Goal: Task Accomplishment & Management: Use online tool/utility

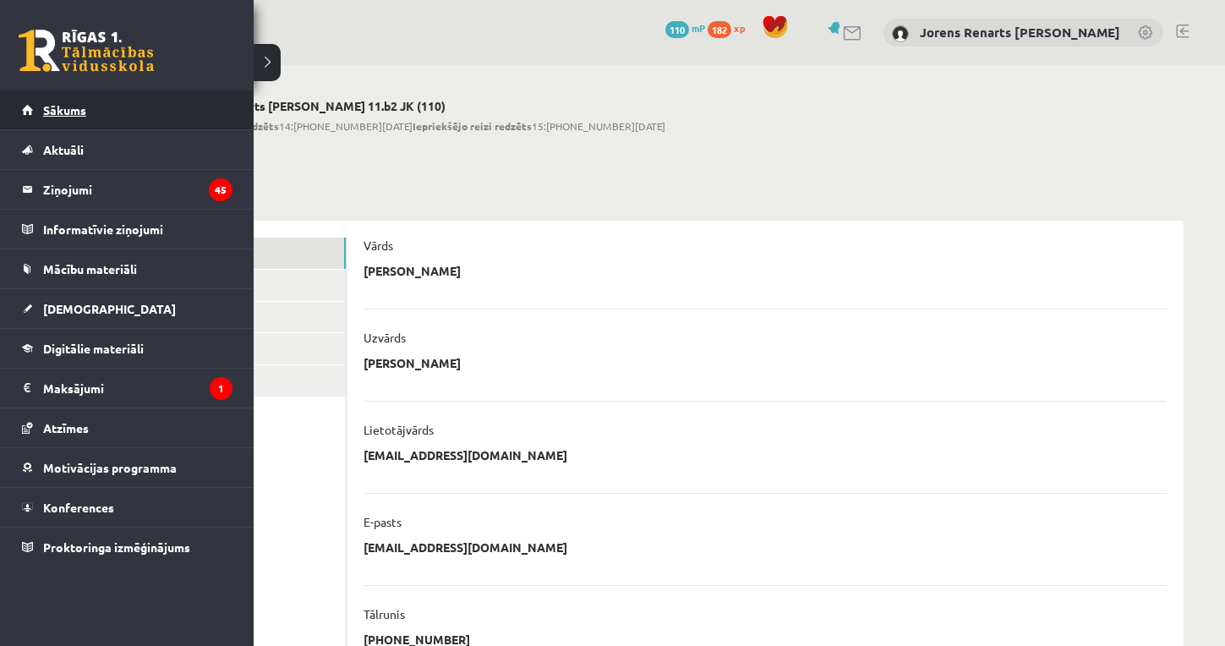
click at [35, 105] on link "Sākums" at bounding box center [127, 109] width 211 height 39
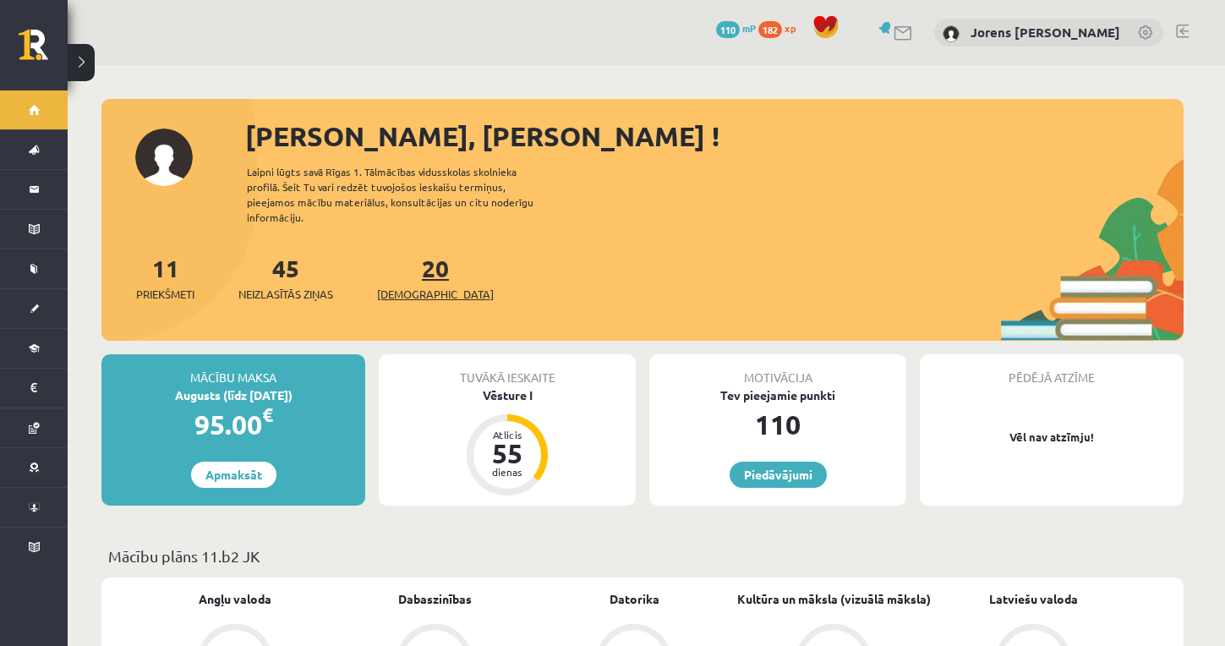
click at [390, 286] on span "[DEMOGRAPHIC_DATA]" at bounding box center [435, 294] width 117 height 17
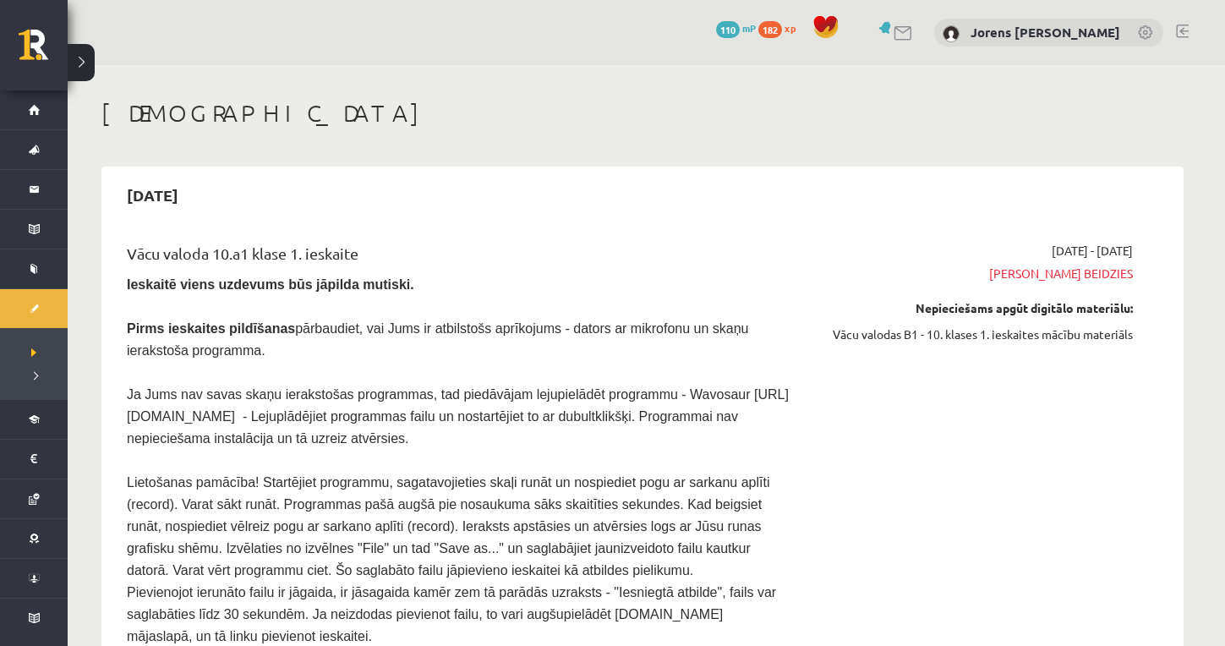
click at [1065, 272] on span "Termiņš beidzies" at bounding box center [973, 274] width 319 height 18
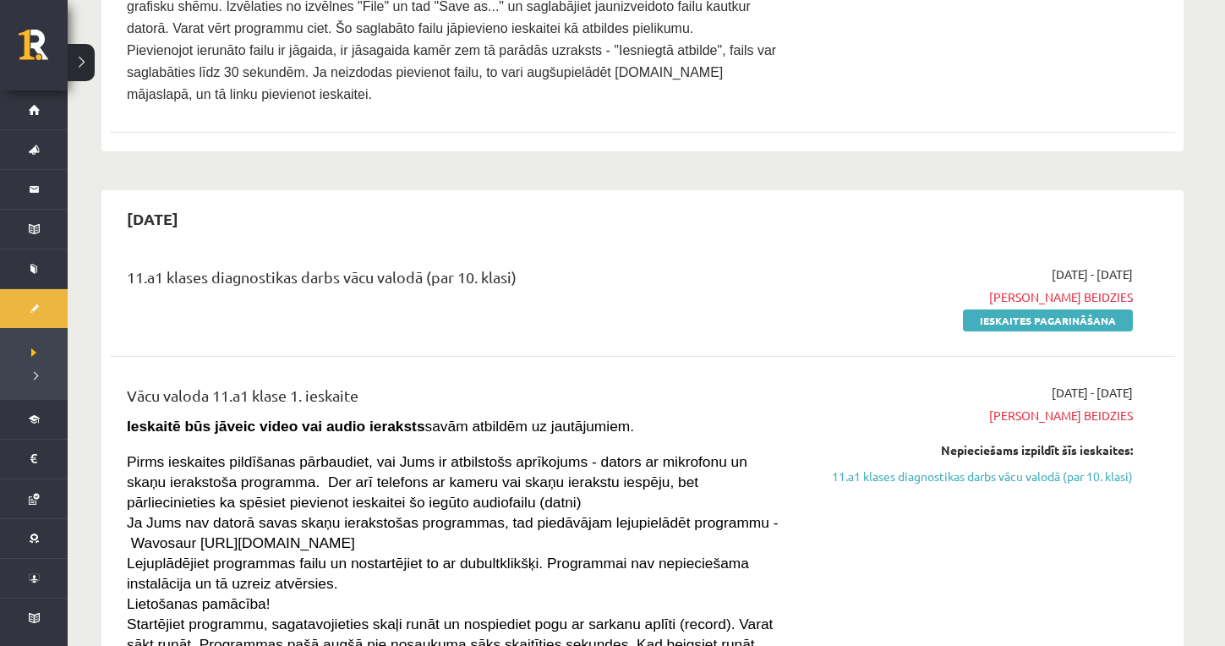
scroll to position [543, 0]
click at [1050, 309] on link "Ieskaites pagarināšana" at bounding box center [1048, 320] width 170 height 22
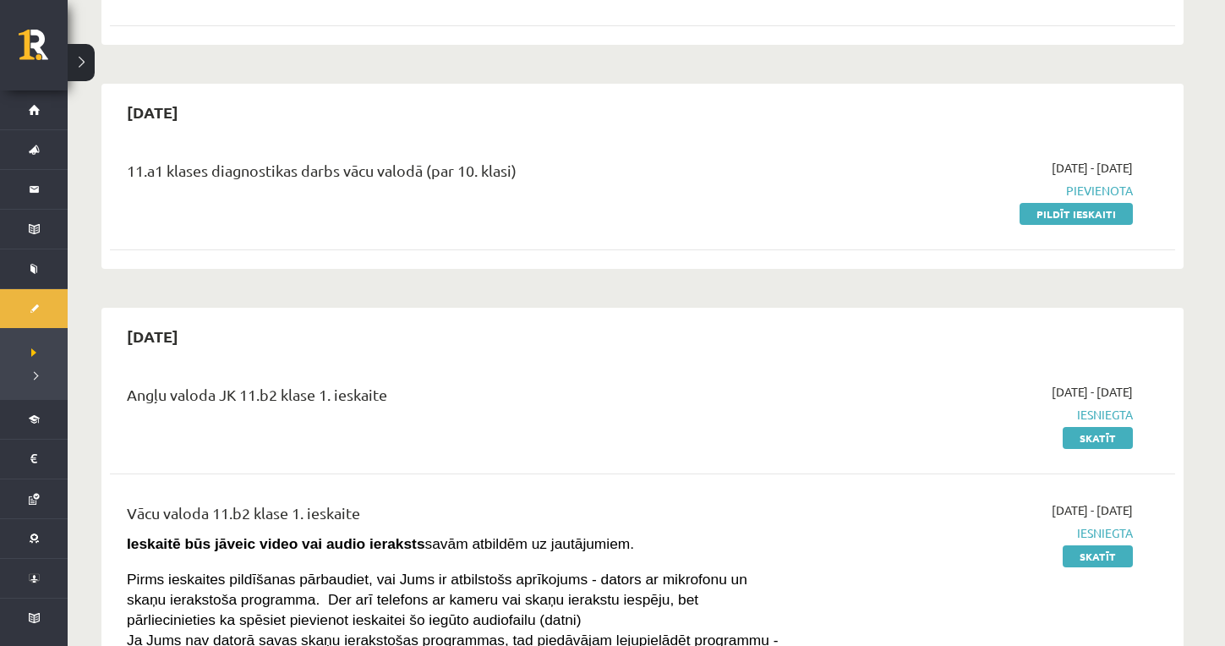
scroll to position [2790, 0]
click at [1067, 205] on link "Pildīt ieskaiti" at bounding box center [1076, 216] width 113 height 22
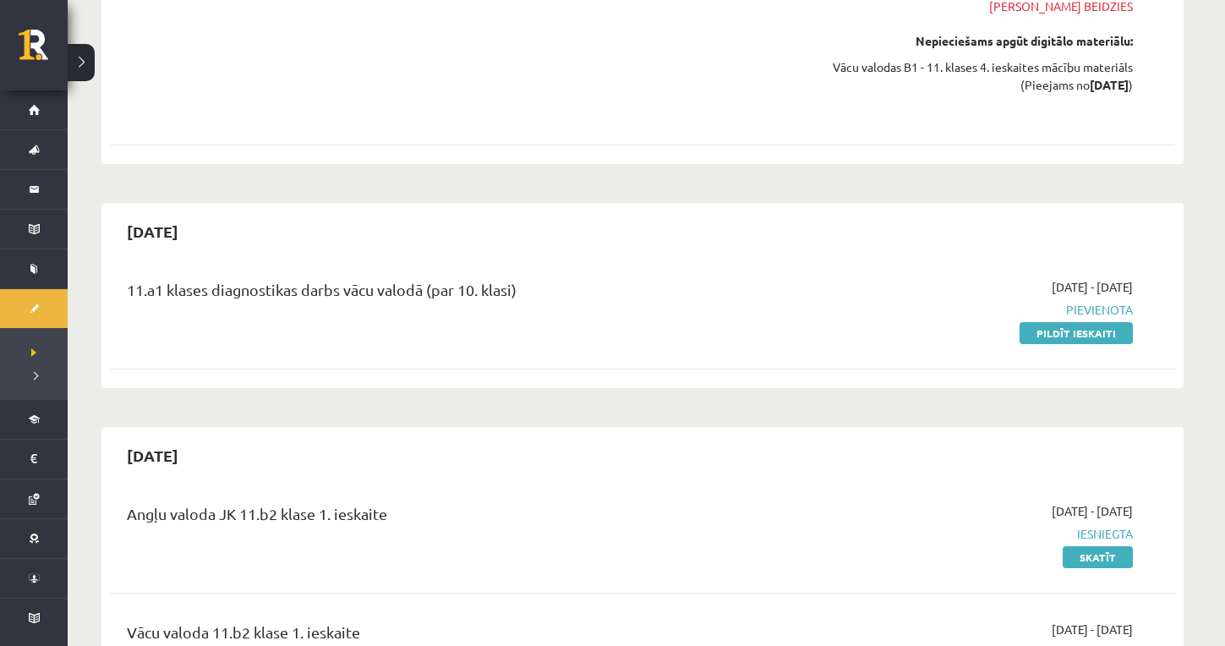
scroll to position [2672, 0]
